Goal: Use online tool/utility: Utilize a website feature to perform a specific function

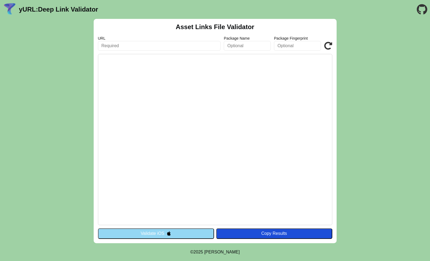
click at [133, 48] on input "text" at bounding box center [159, 46] width 123 height 10
click at [177, 48] on input "[DOMAIN_NAME]" at bounding box center [159, 46] width 123 height 10
type input "[DOMAIN_NAME]"
click button "Validate" at bounding box center [0, 0] width 0 height 0
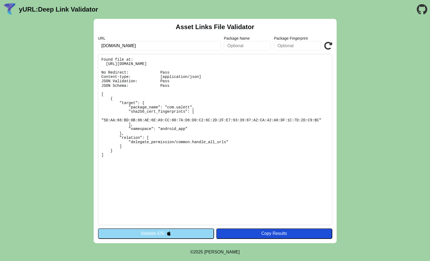
drag, startPoint x: 104, startPoint y: 62, endPoint x: 180, endPoint y: 162, distance: 125.4
click at [180, 162] on pre "Found file at: [URL][DOMAIN_NAME] No Redirect: Pass Content-type: [application/…" at bounding box center [215, 139] width 234 height 171
click at [187, 169] on pre "Found file at: [URL][DOMAIN_NAME] No Redirect: Pass Content-type: [application/…" at bounding box center [215, 139] width 234 height 171
drag, startPoint x: 137, startPoint y: 157, endPoint x: 96, endPoint y: 52, distance: 113.0
click at [96, 52] on div "Asset Links File Validator URL [DOMAIN_NAME] Package Name Package Fingerprint V…" at bounding box center [215, 131] width 243 height 225
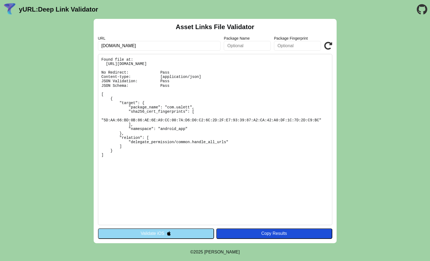
click at [182, 102] on pre "Found file at: [URL][DOMAIN_NAME] No Redirect: Pass Content-type: [application/…" at bounding box center [215, 139] width 234 height 171
drag, startPoint x: 114, startPoint y: 75, endPoint x: 200, endPoint y: 77, distance: 85.3
click at [200, 77] on pre "Found file at: https://ualett.link/.well-known/assetlinks.json No Redirect: Pas…" at bounding box center [215, 139] width 234 height 171
drag, startPoint x: 151, startPoint y: 80, endPoint x: 174, endPoint y: 84, distance: 22.4
click at [180, 81] on pre "Found file at: https://ualett.link/.well-known/assetlinks.json No Redirect: Pas…" at bounding box center [215, 139] width 234 height 171
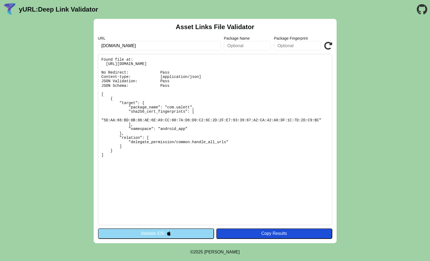
drag, startPoint x: 107, startPoint y: 70, endPoint x: 182, endPoint y: 70, distance: 74.8
click at [182, 70] on pre "Found file at: https://ualett.link/.well-known/assetlinks.json No Redirect: Pas…" at bounding box center [215, 139] width 234 height 171
drag, startPoint x: 170, startPoint y: 85, endPoint x: 199, endPoint y: 86, distance: 28.9
click at [221, 85] on pre "Found file at: https://ualett.link/.well-known/assetlinks.json No Redirect: Pas…" at bounding box center [215, 139] width 234 height 171
drag, startPoint x: 110, startPoint y: 86, endPoint x: 171, endPoint y: 89, distance: 60.3
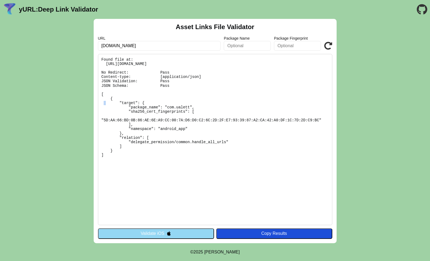
click at [114, 86] on pre "Found file at: https://ualett.link/.well-known/assetlinks.json No Redirect: Pas…" at bounding box center [215, 139] width 234 height 171
drag, startPoint x: 198, startPoint y: 89, endPoint x: 203, endPoint y: 89, distance: 4.6
click at [203, 89] on pre "Found file at: https://ualett.link/.well-known/assetlinks.json No Redirect: Pas…" at bounding box center [215, 139] width 234 height 171
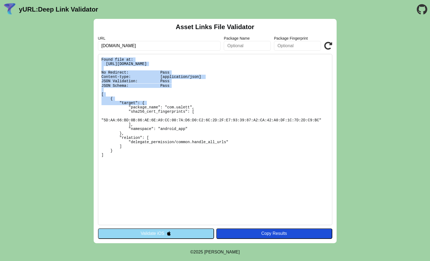
drag, startPoint x: 173, startPoint y: 88, endPoint x: 90, endPoint y: 60, distance: 87.6
click at [90, 60] on div "Asset Links File Validator URL ualett.link Package Name Package Fingerprint Val…" at bounding box center [215, 131] width 430 height 225
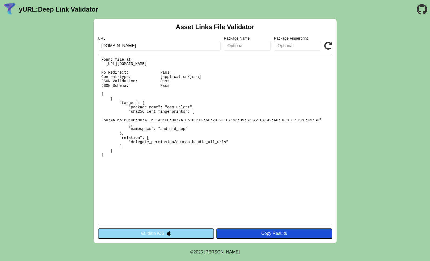
click at [214, 149] on pre "Found file at: https://ualett.link/.well-known/assetlinks.json No Redirect: Pas…" at bounding box center [215, 139] width 234 height 171
drag, startPoint x: 183, startPoint y: 25, endPoint x: 264, endPoint y: 26, distance: 81.3
click at [264, 26] on div "Asset Links File Validator URL ualett.link Package Name Package Fingerprint Val…" at bounding box center [215, 131] width 243 height 225
click at [267, 26] on div "Asset Links File Validator URL ualett.link Package Name Package Fingerprint Val…" at bounding box center [215, 131] width 243 height 225
drag, startPoint x: 174, startPoint y: 26, endPoint x: 255, endPoint y: 27, distance: 81.0
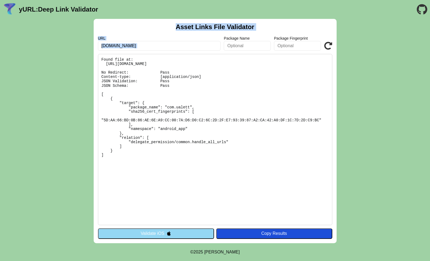
click at [264, 27] on div "Asset Links File Validator URL ualett.link Package Name Package Fingerprint Val…" at bounding box center [215, 131] width 243 height 225
click at [199, 27] on h2 "Asset Links File Validator" at bounding box center [215, 27] width 79 height 8
